Goal: Navigation & Orientation: Understand site structure

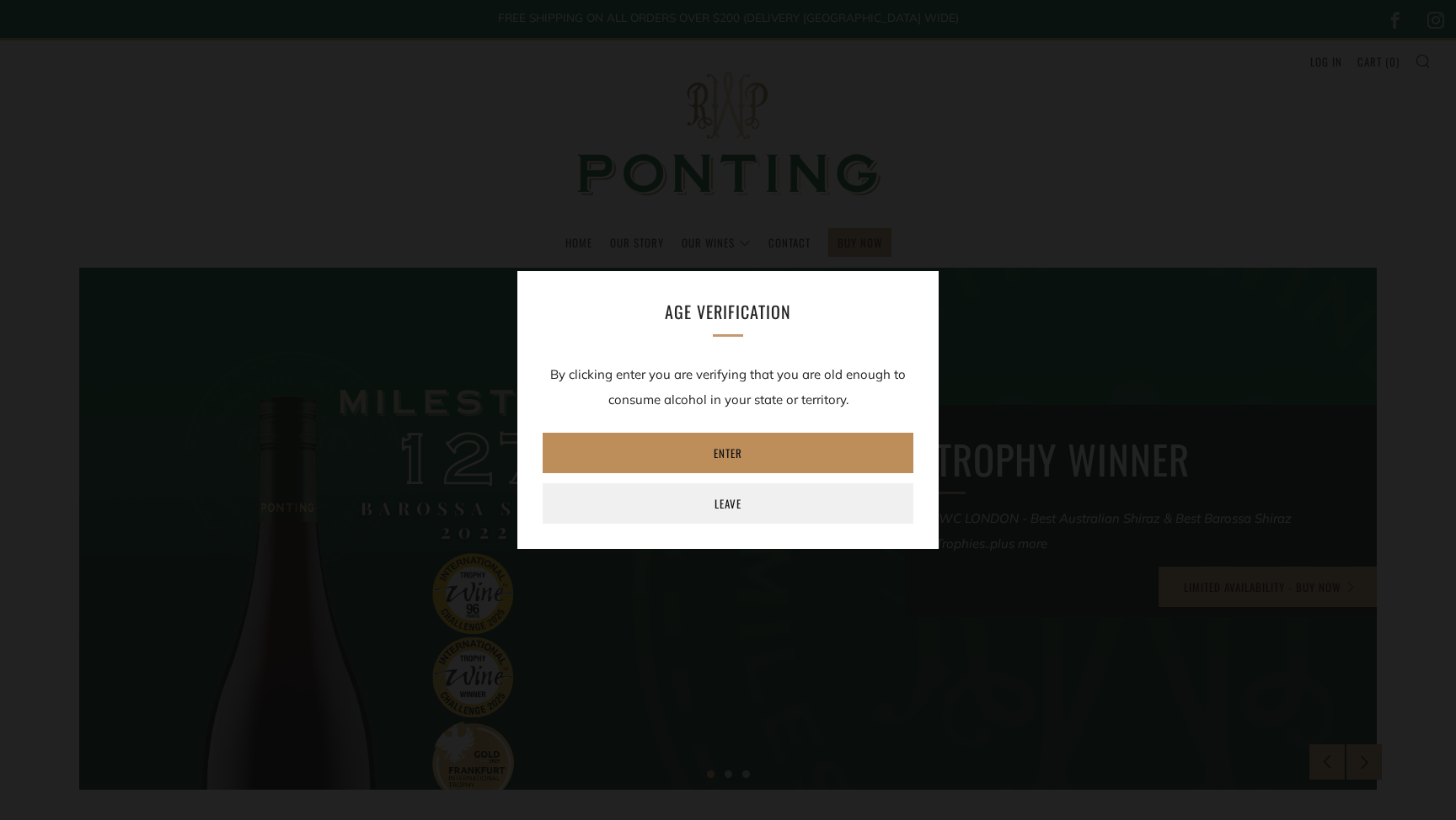
click at [699, 452] on link "Enter" at bounding box center [728, 453] width 371 height 40
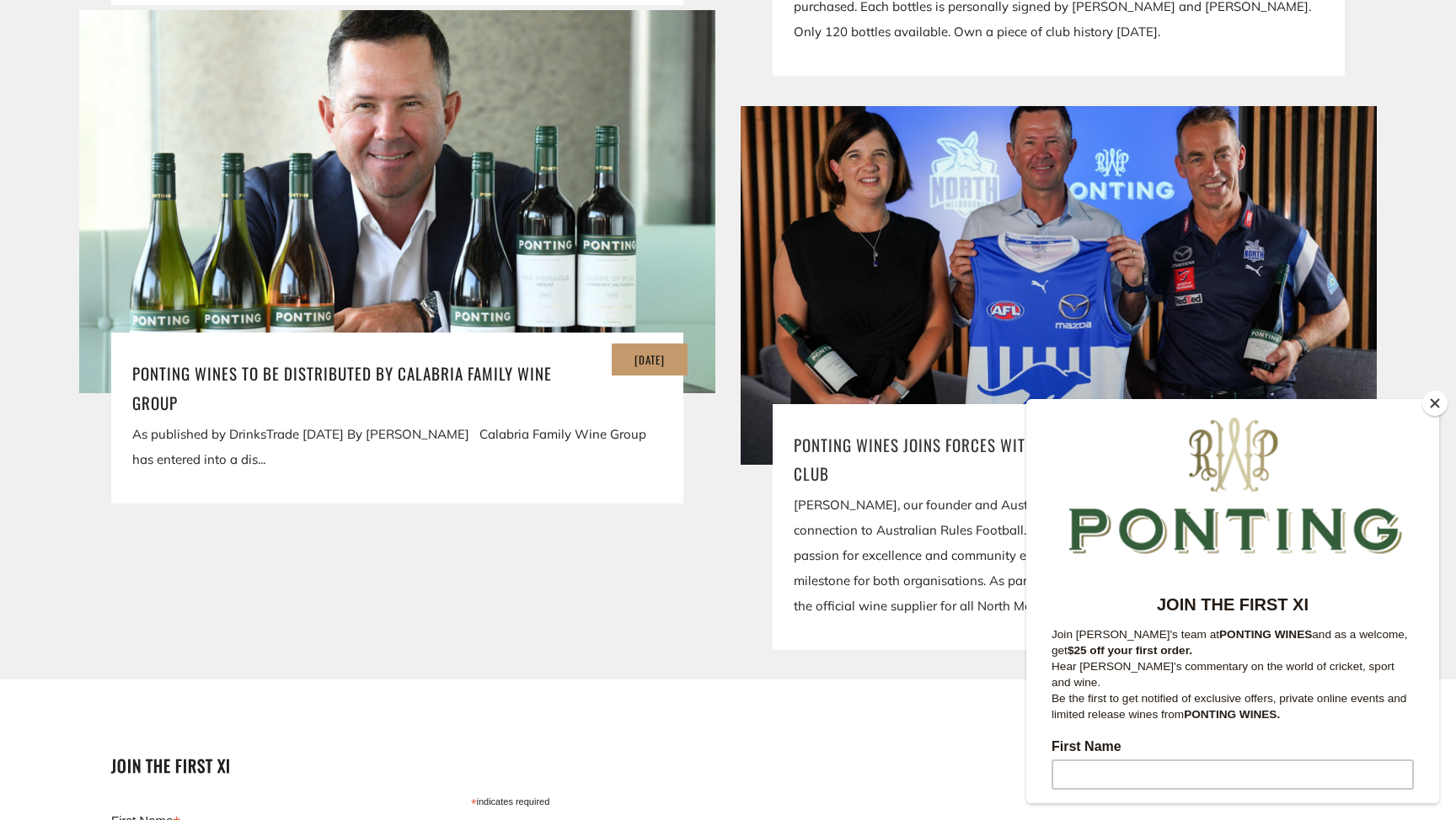
scroll to position [3605, 0]
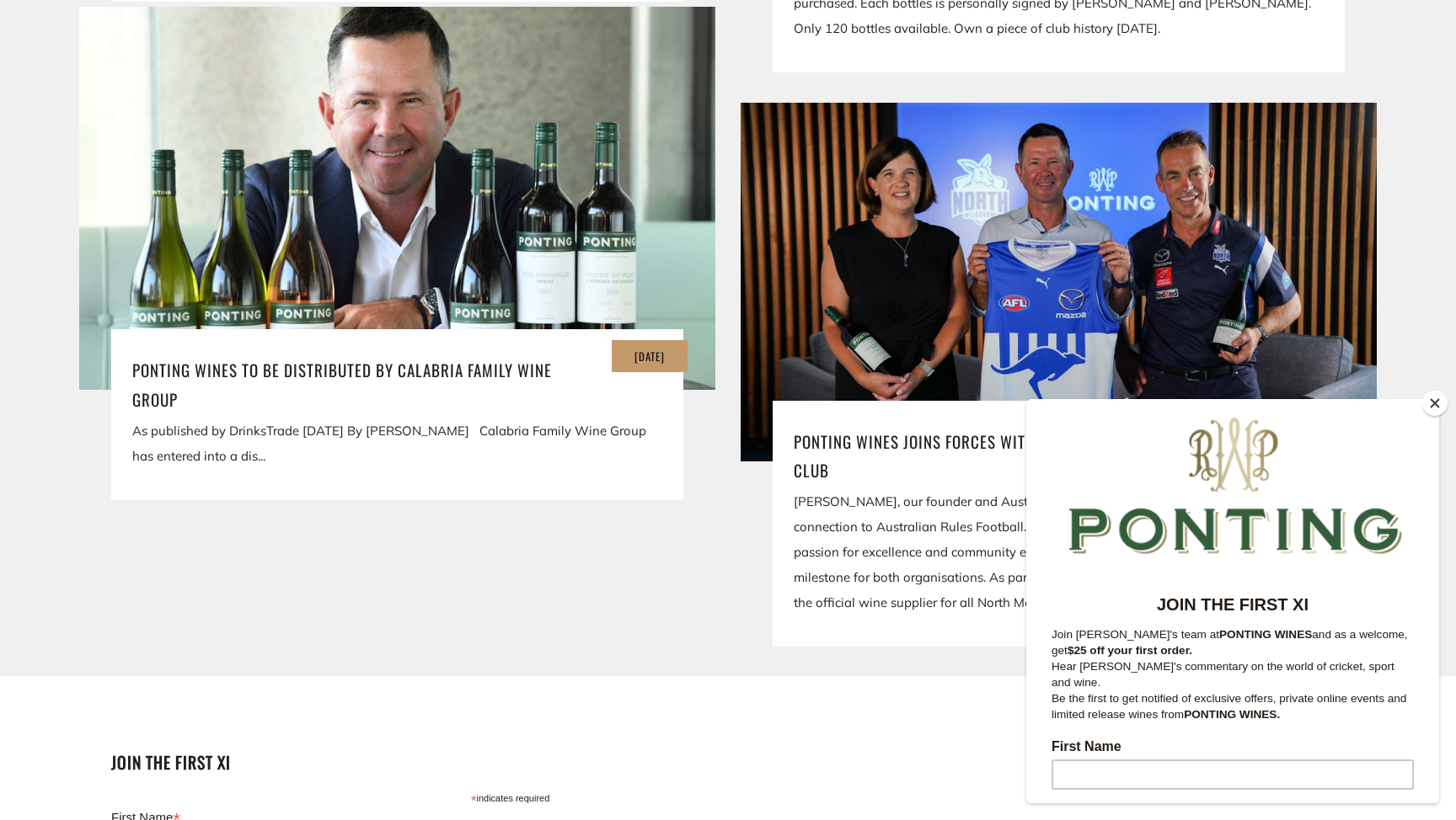
click at [1438, 403] on button "Close" at bounding box center [1435, 403] width 25 height 25
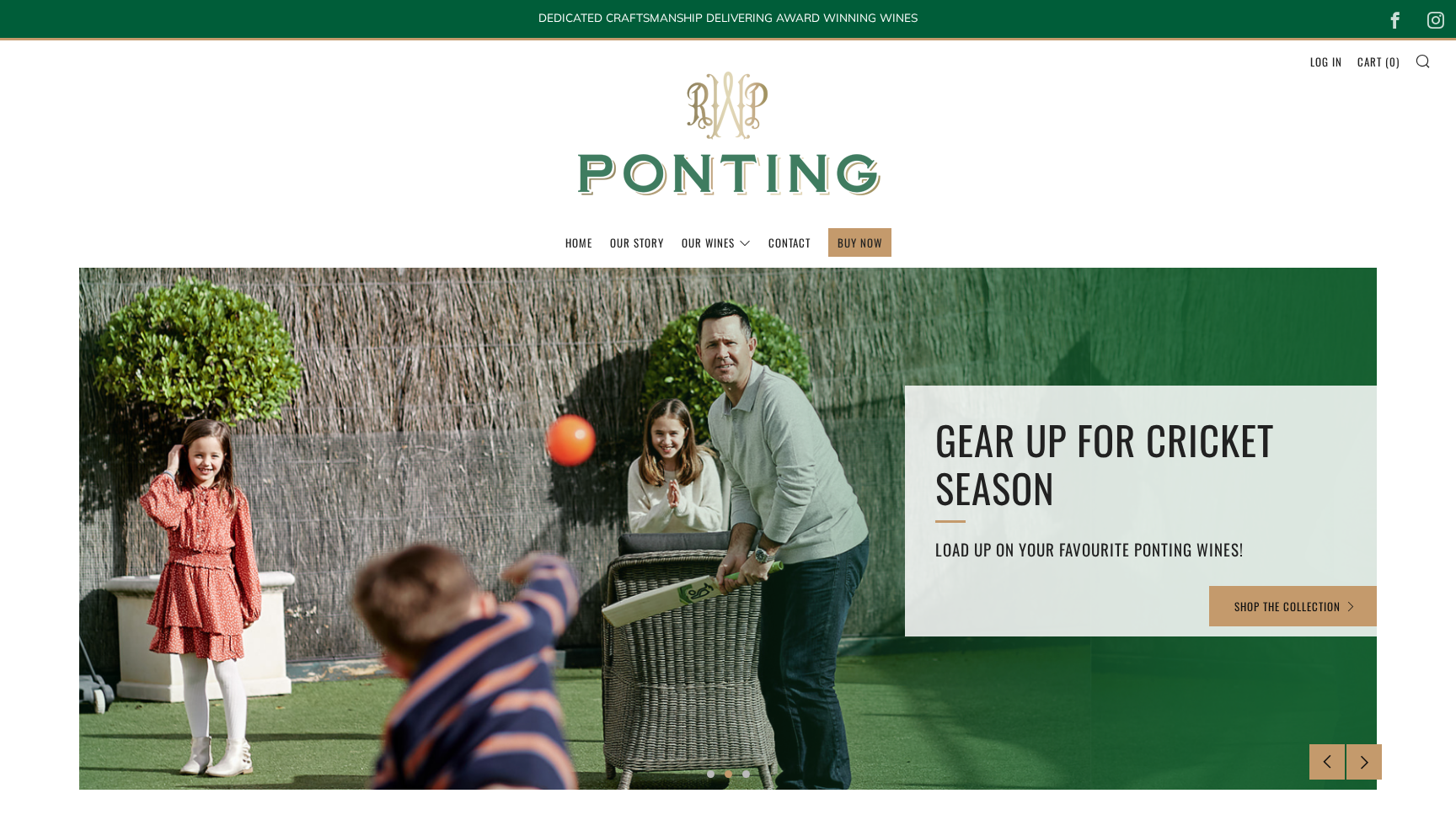
scroll to position [0, 0]
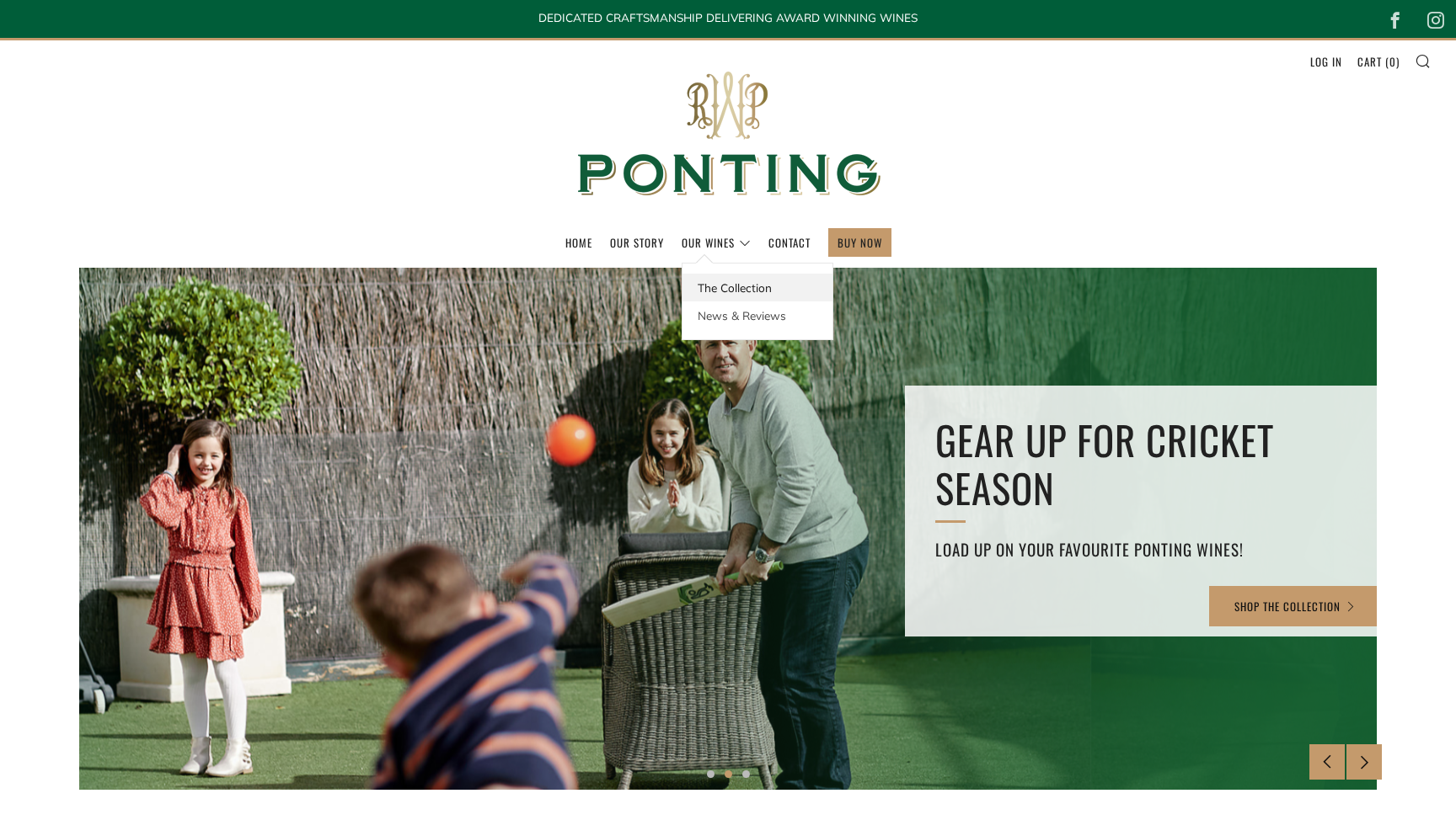
click at [721, 281] on link "The Collection" at bounding box center [757, 288] width 150 height 28
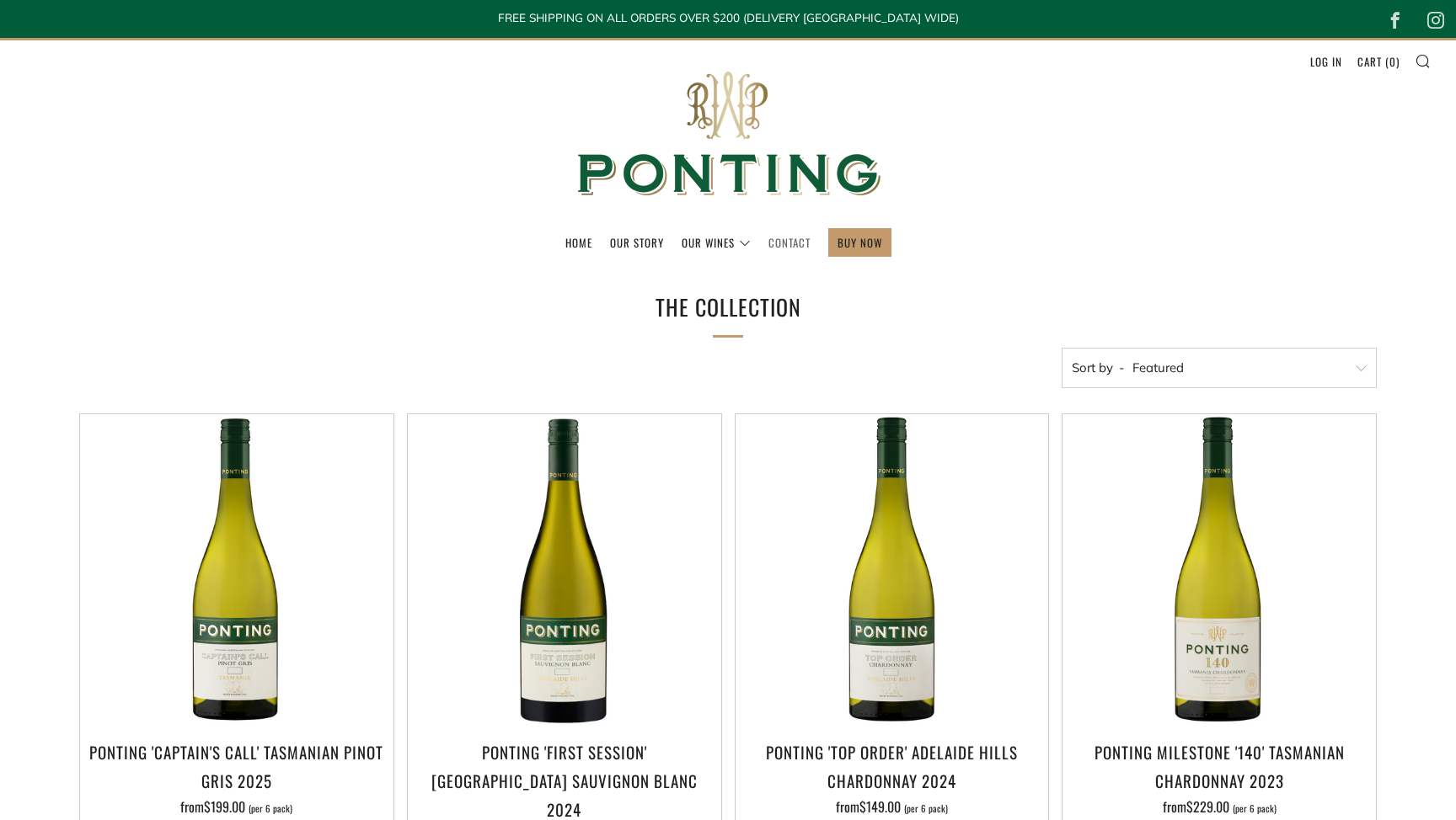
click at [801, 242] on link "Contact" at bounding box center [789, 242] width 42 height 27
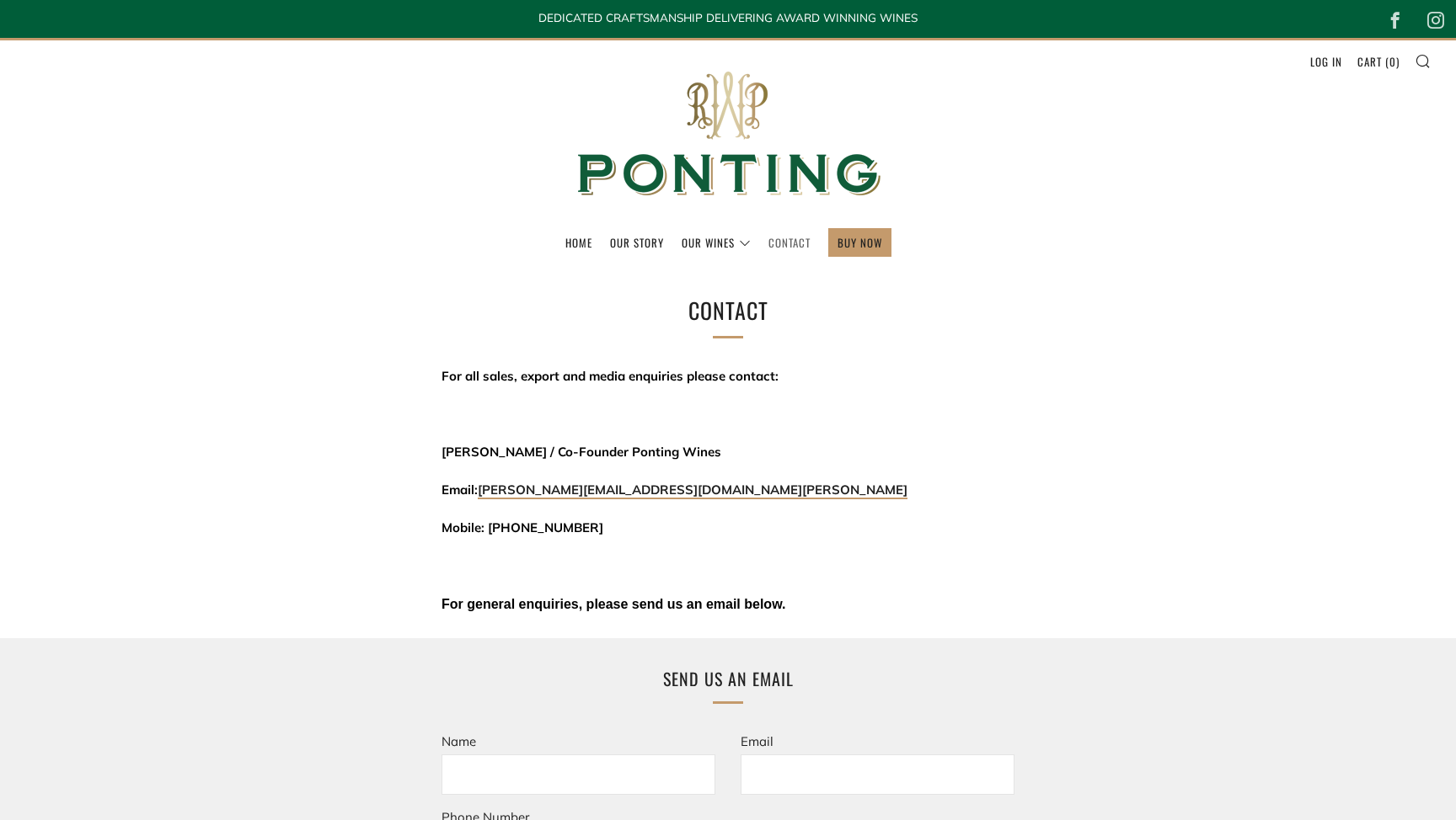
click at [785, 242] on link "Contact" at bounding box center [789, 242] width 42 height 27
click at [641, 241] on link "Our Story" at bounding box center [637, 242] width 54 height 27
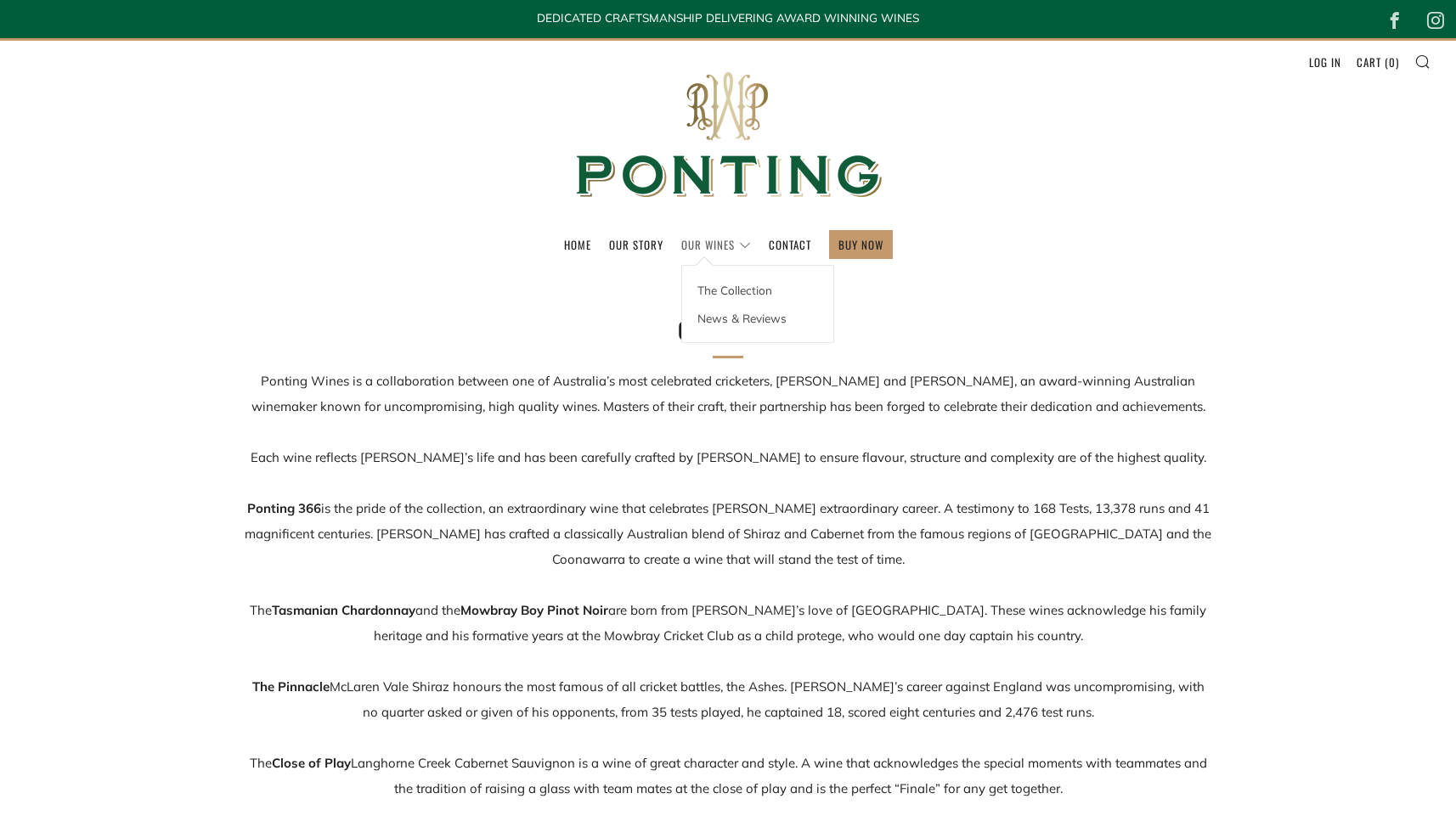
click at [728, 242] on link "Our Wines" at bounding box center [716, 244] width 70 height 27
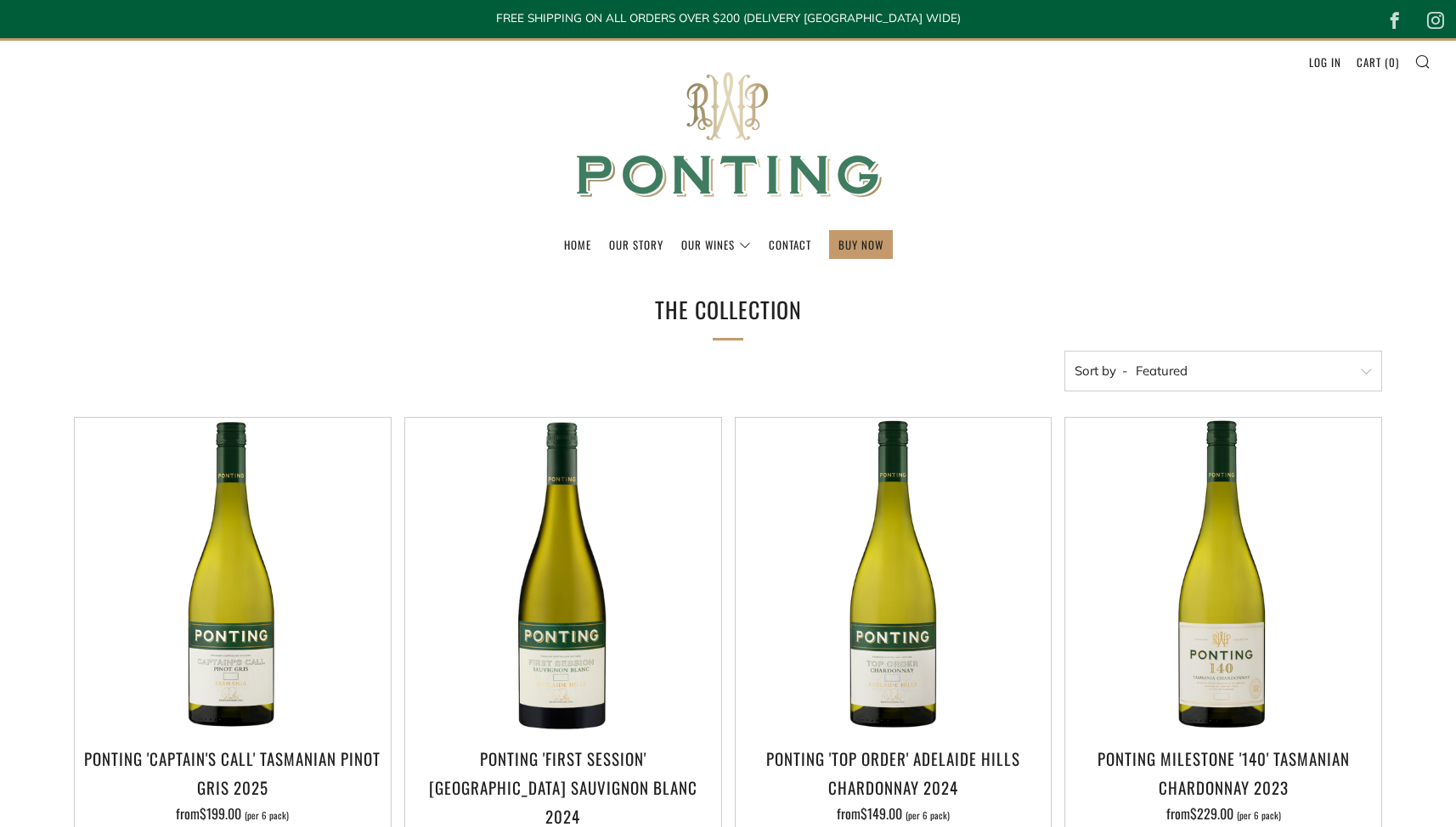
click at [723, 100] on img at bounding box center [728, 135] width 340 height 190
